Goal: Find specific page/section

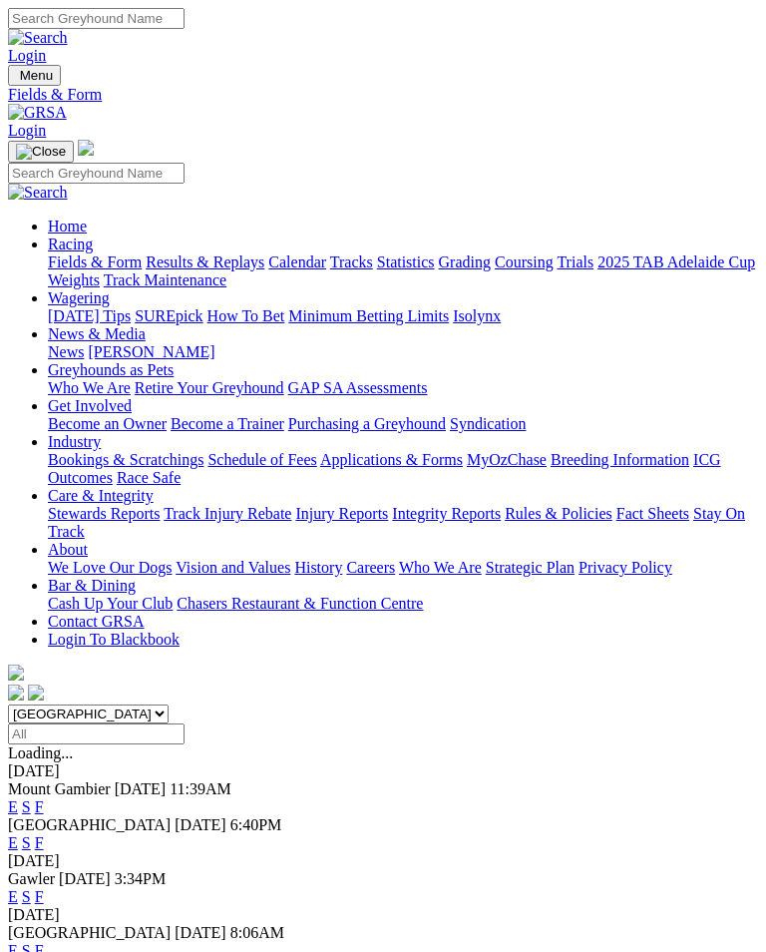
click at [44, 834] on link "F" at bounding box center [39, 842] width 9 height 17
click at [44, 798] on link "F" at bounding box center [39, 806] width 9 height 17
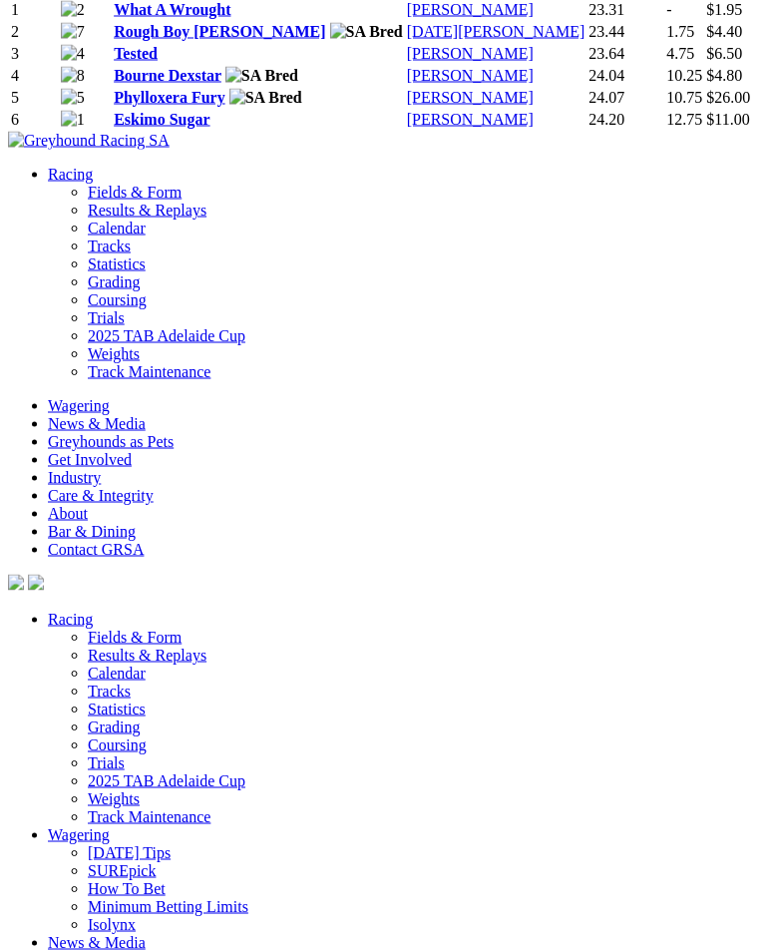
scroll to position [4933, 0]
